Goal: Navigation & Orientation: Find specific page/section

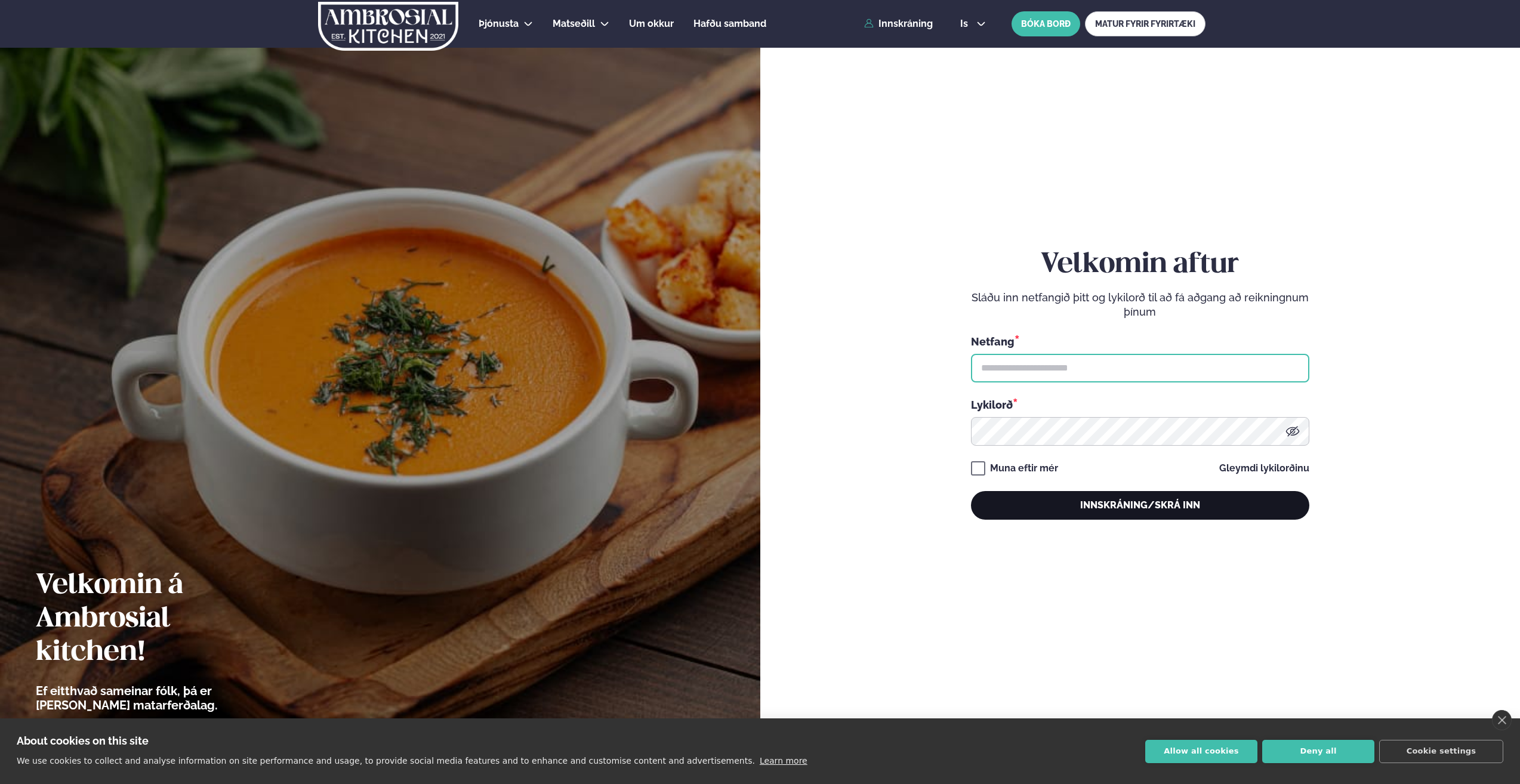
type input "**********"
click at [1103, 503] on button "Innskráning/Skrá inn" at bounding box center [1140, 505] width 339 height 29
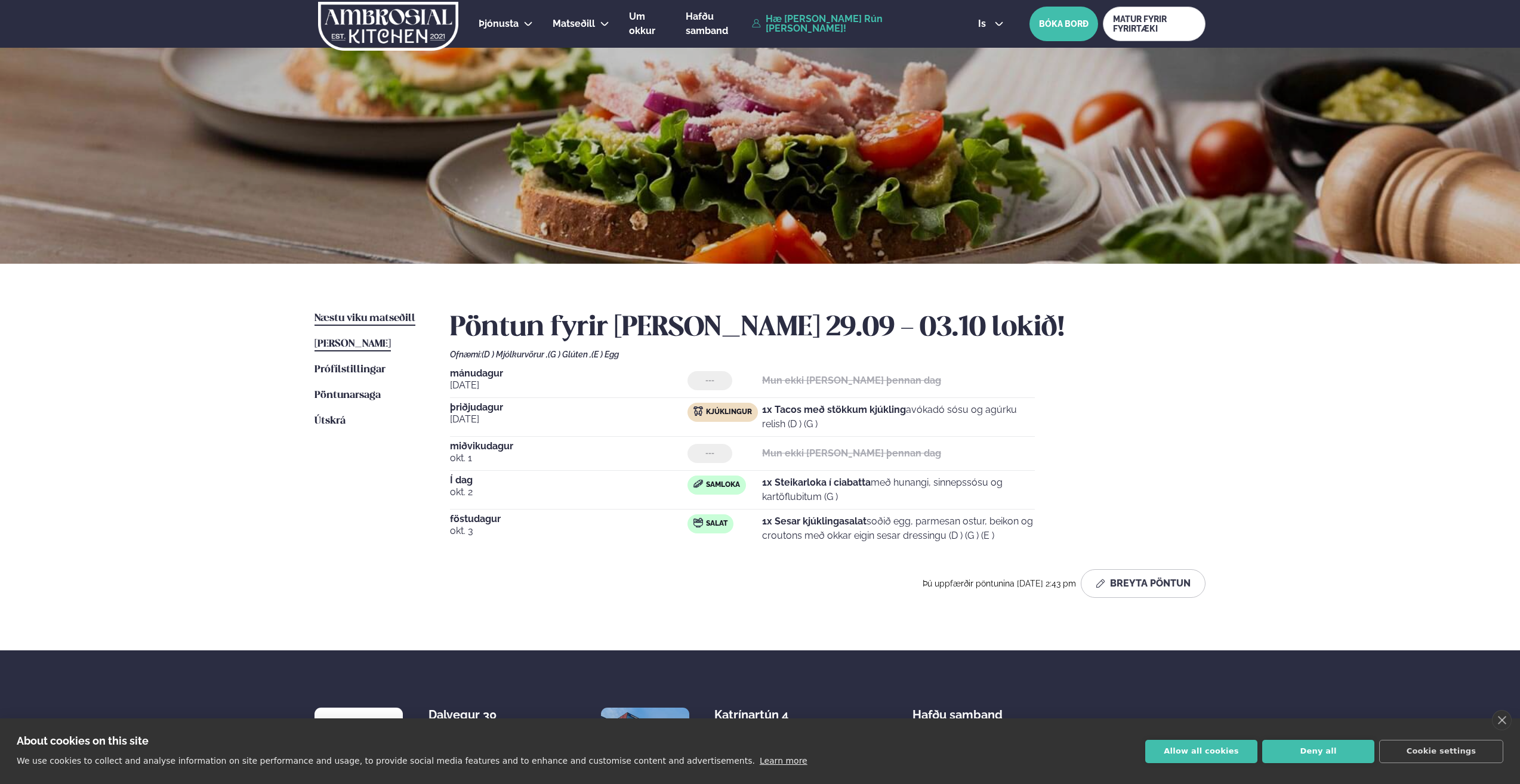
click at [376, 319] on span "Næstu viku matseðill" at bounding box center [365, 318] width 101 height 10
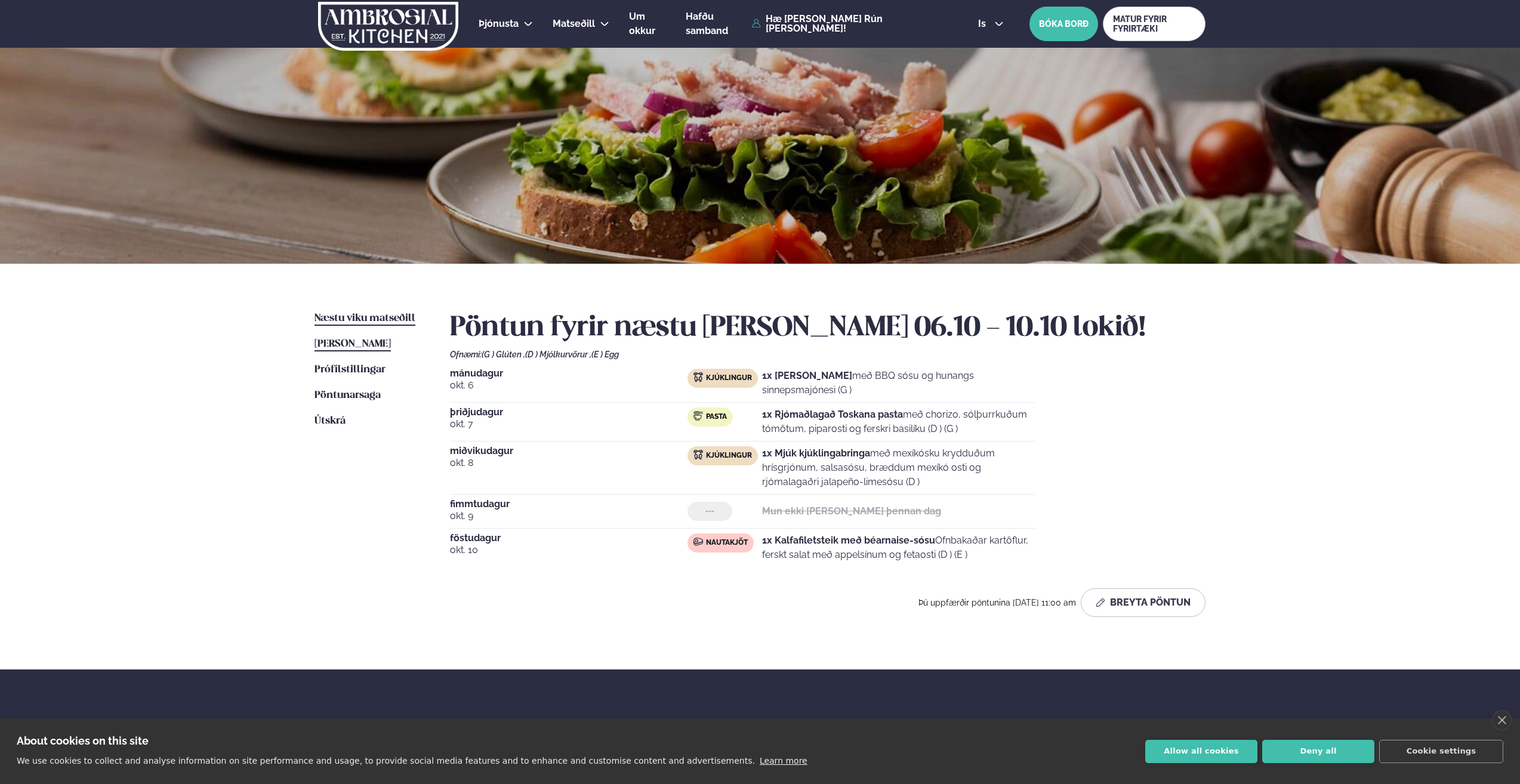
click at [382, 344] on span "[PERSON_NAME]" at bounding box center [353, 344] width 76 height 10
